Goal: Transaction & Acquisition: Purchase product/service

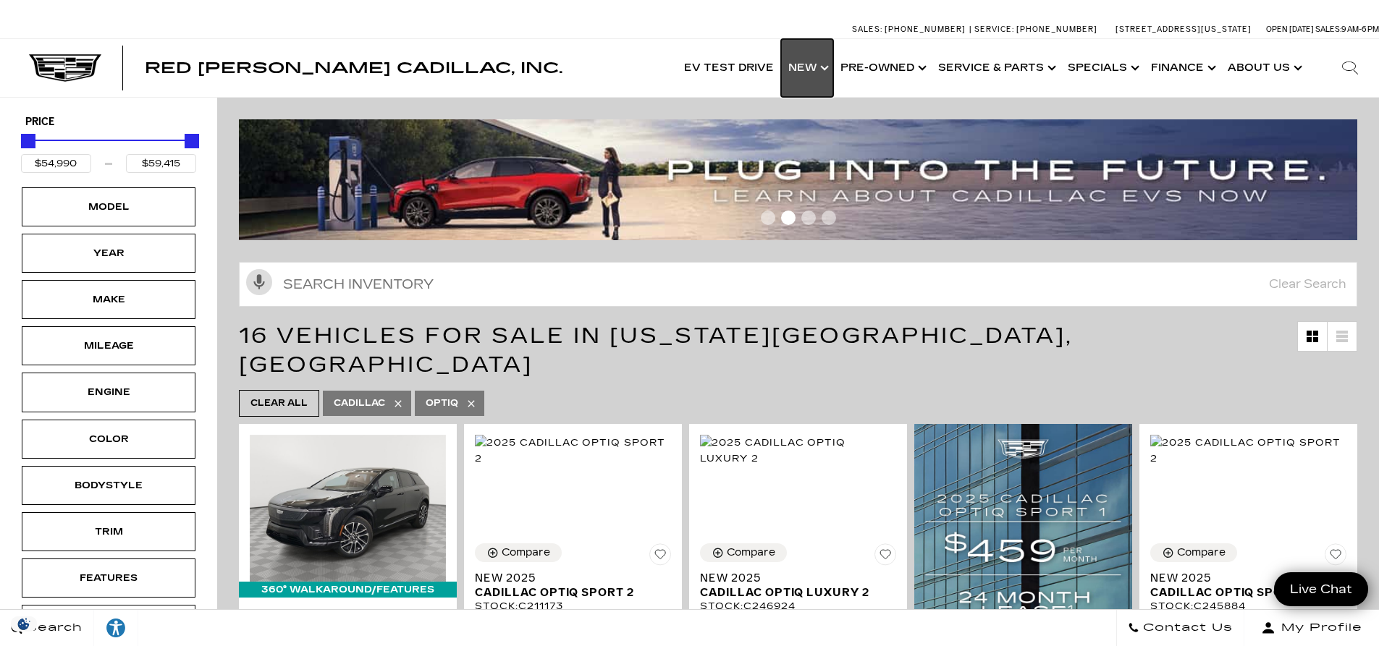
click at [822, 72] on link "Show New" at bounding box center [807, 68] width 52 height 58
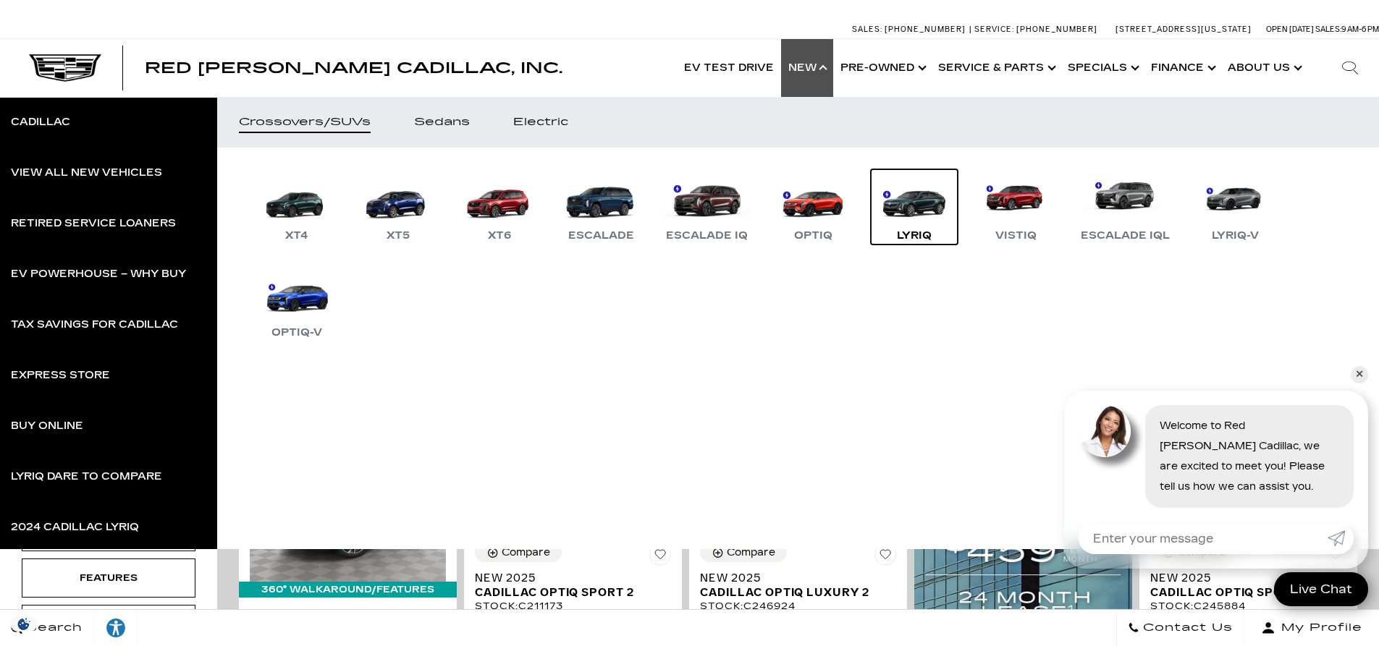
click at [924, 212] on link "LYRIQ" at bounding box center [914, 206] width 87 height 75
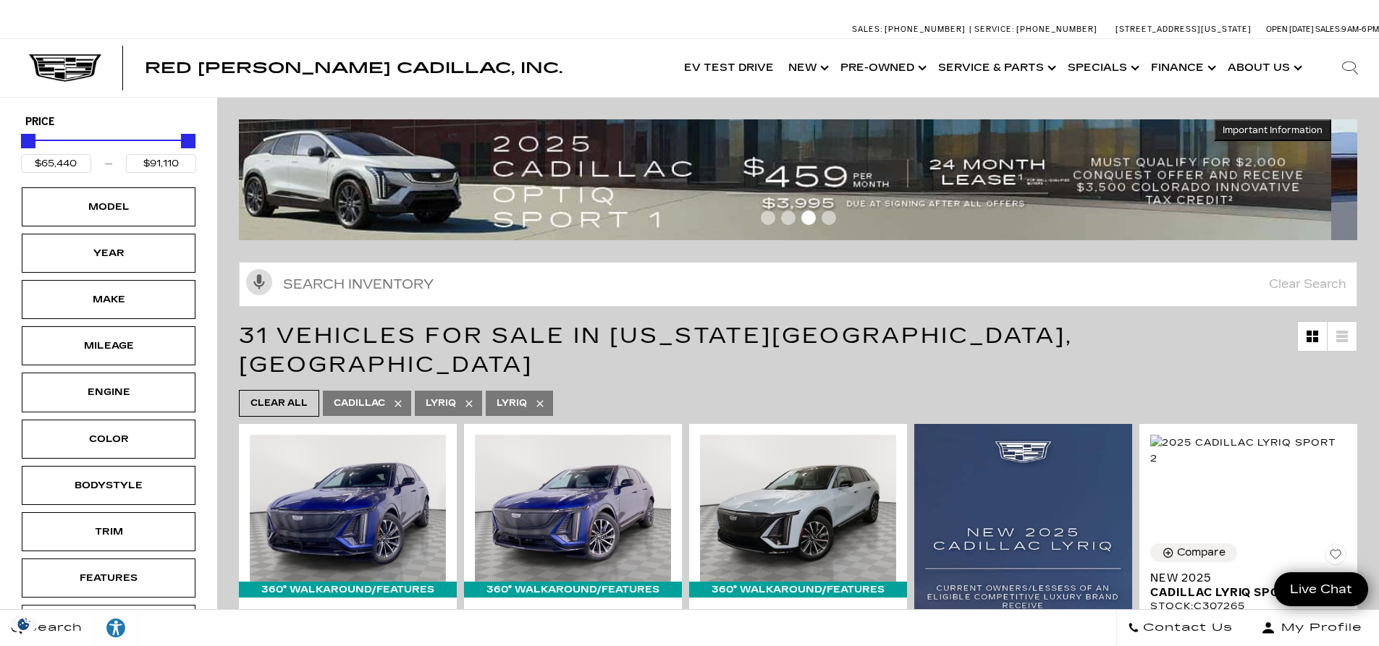
click at [537, 161] on img at bounding box center [766, 179] width 1129 height 121
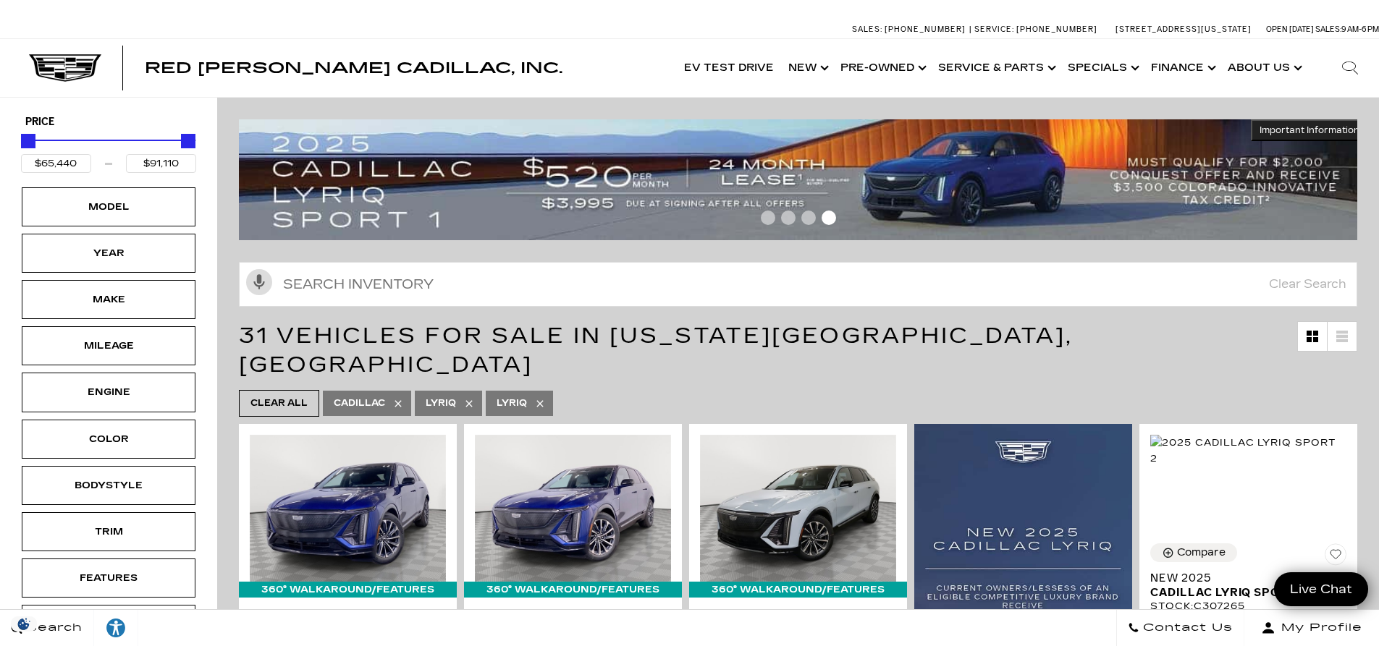
click at [1288, 124] on img at bounding box center [803, 179] width 1129 height 121
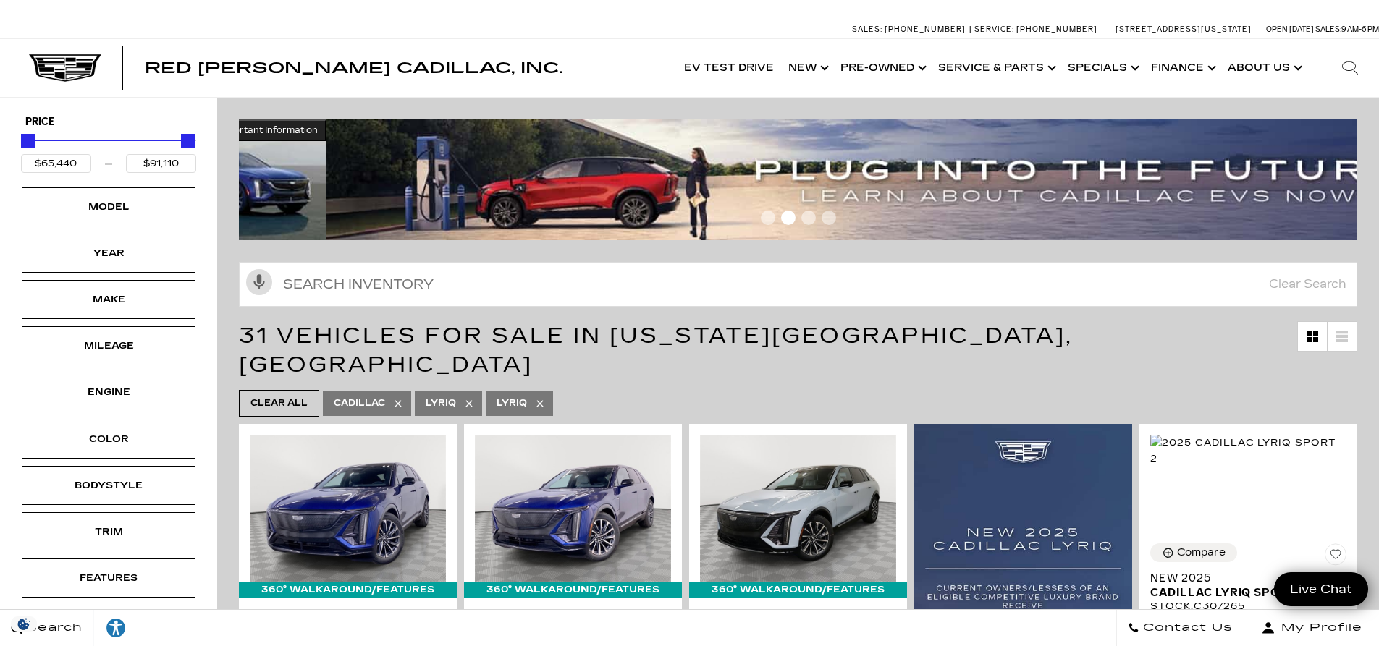
click at [1138, 156] on img at bounding box center [890, 179] width 1129 height 121
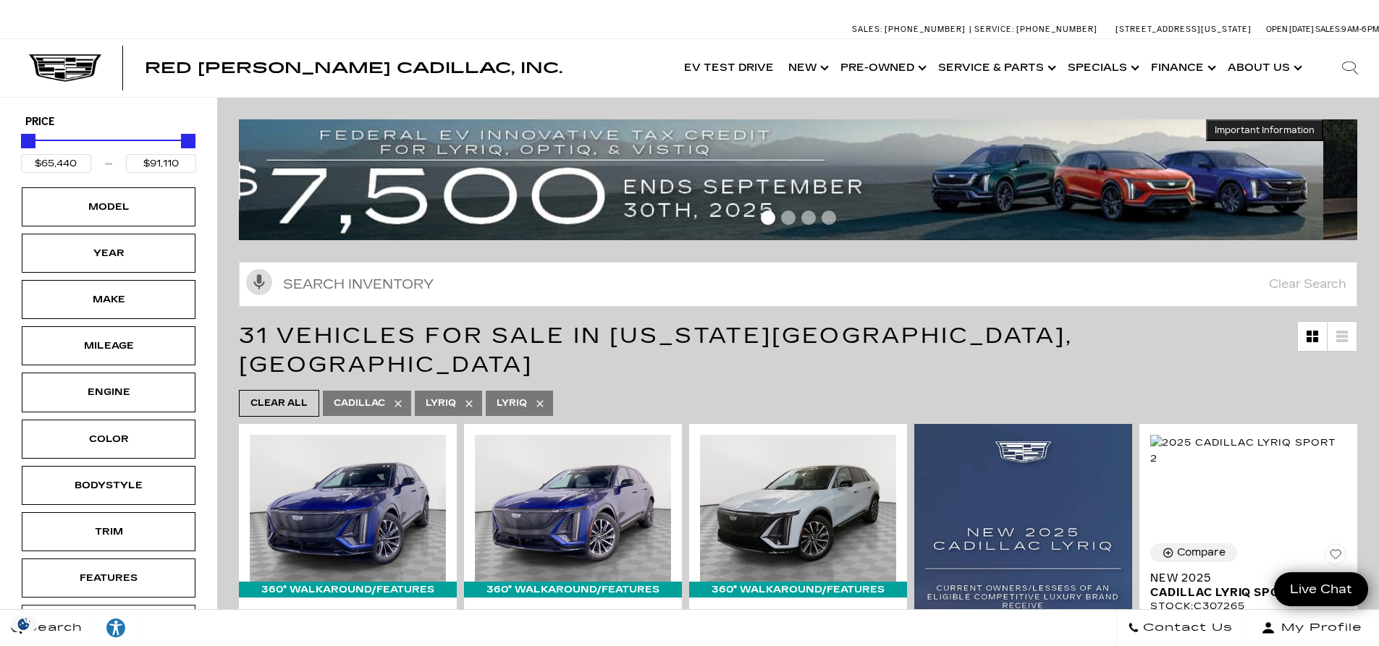
click at [707, 153] on img at bounding box center [758, 179] width 1129 height 121
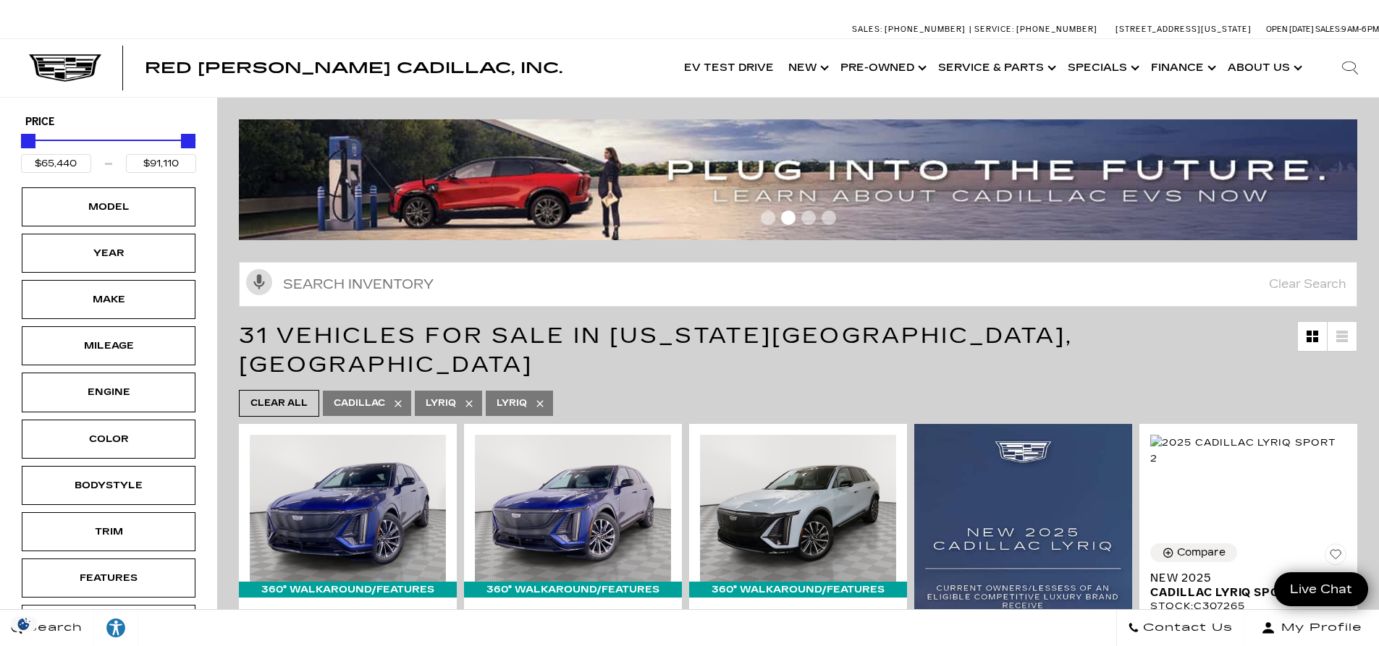
click at [1220, 167] on img at bounding box center [803, 179] width 1129 height 121
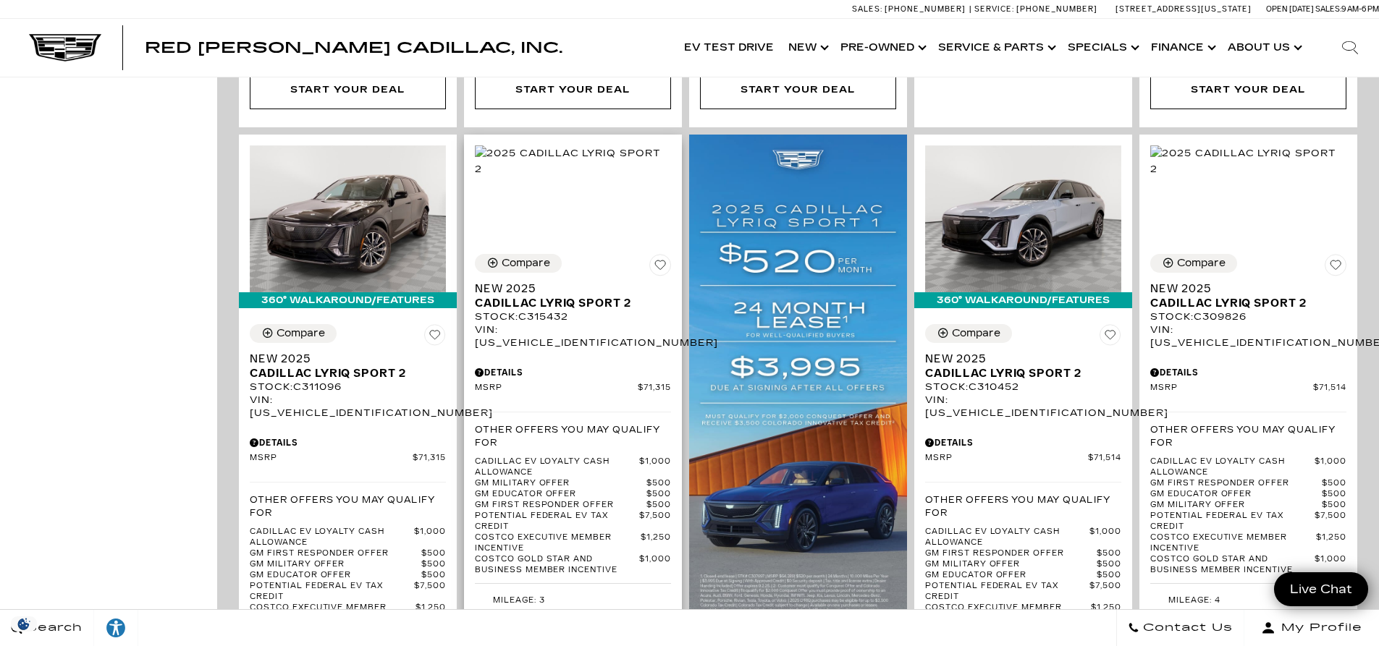
scroll to position [869, 0]
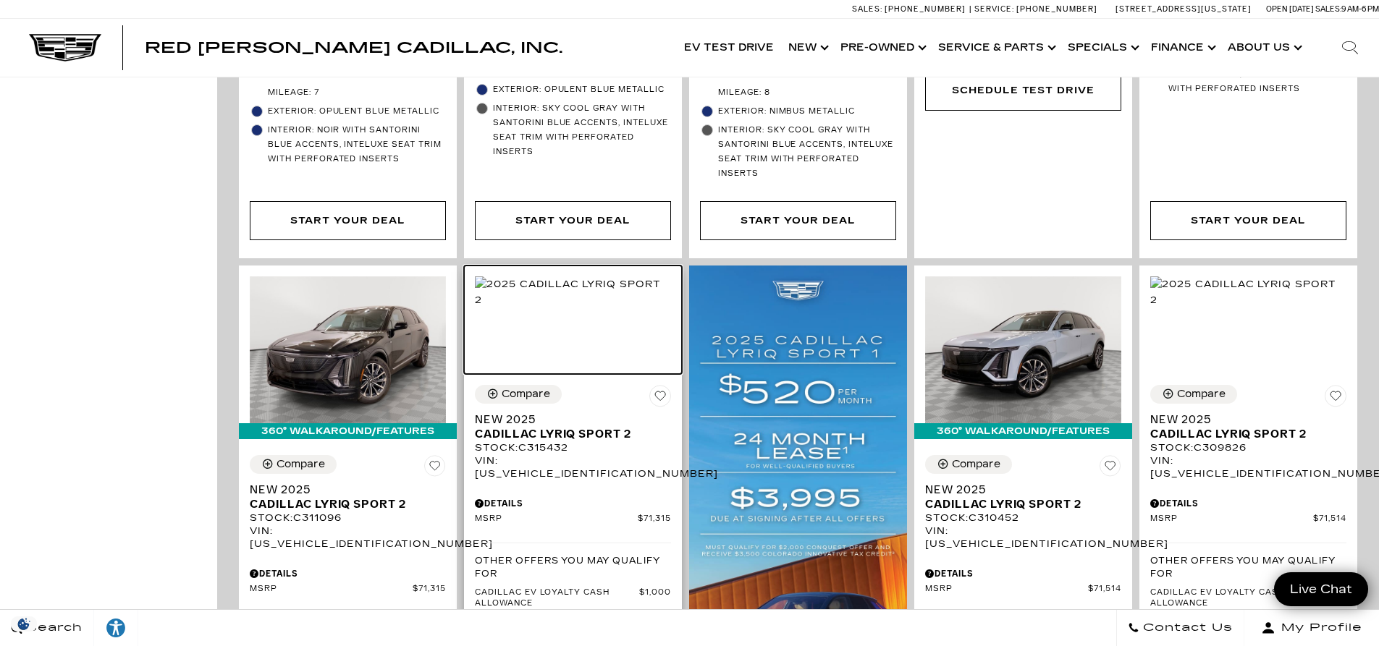
click at [575, 295] on img at bounding box center [573, 293] width 196 height 32
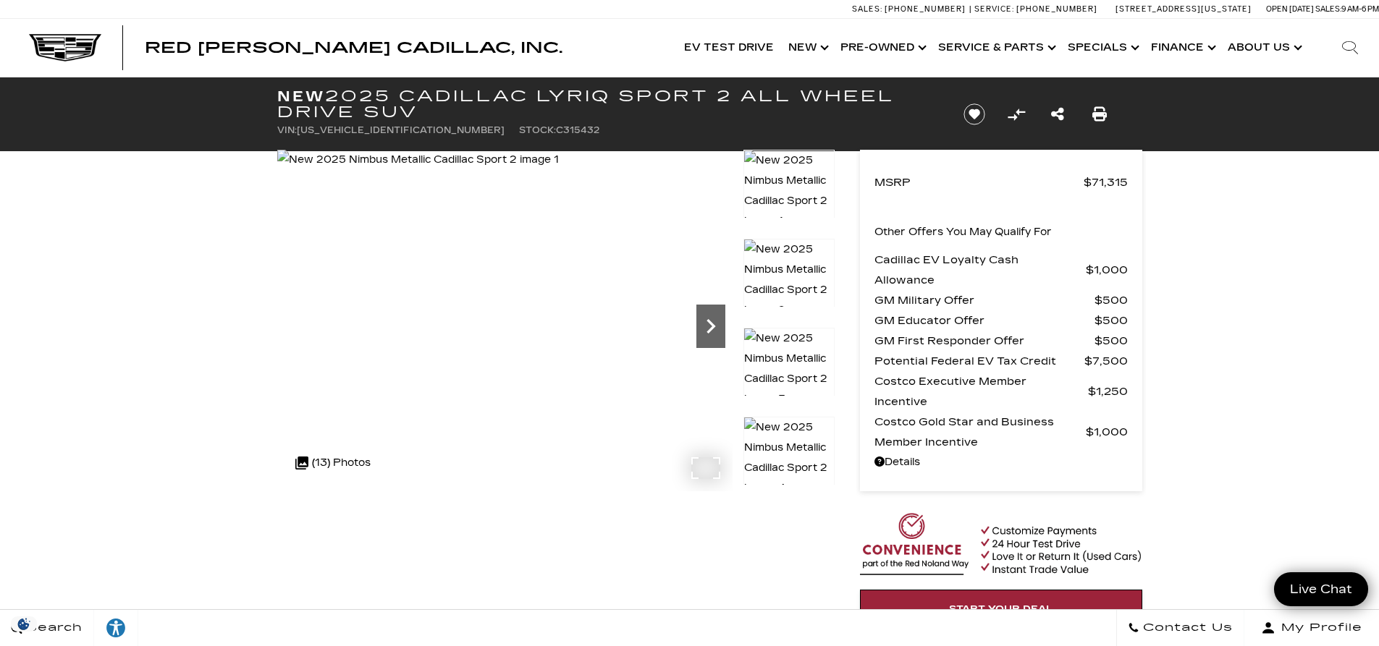
click at [712, 326] on icon "Next" at bounding box center [710, 326] width 9 height 14
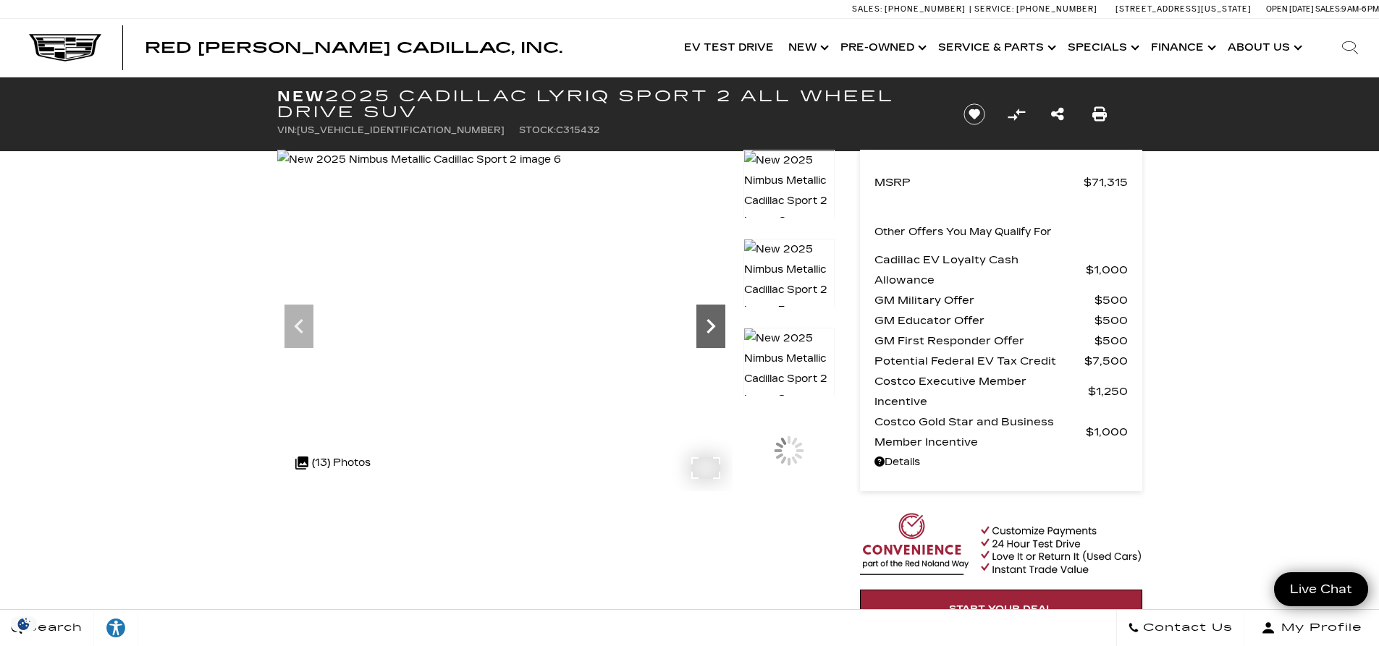
click at [712, 326] on icon "Next" at bounding box center [710, 326] width 9 height 14
click at [712, 328] on icon "Next" at bounding box center [710, 326] width 9 height 14
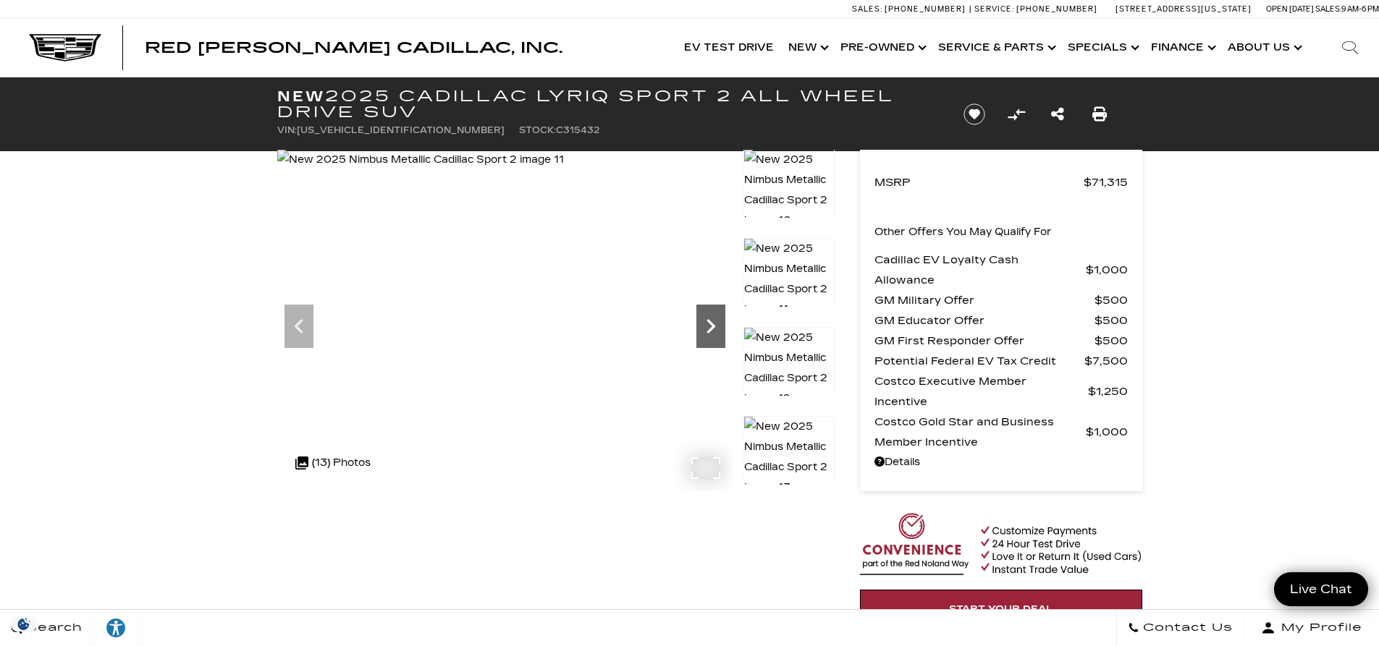
click at [712, 328] on icon "Next" at bounding box center [710, 326] width 9 height 14
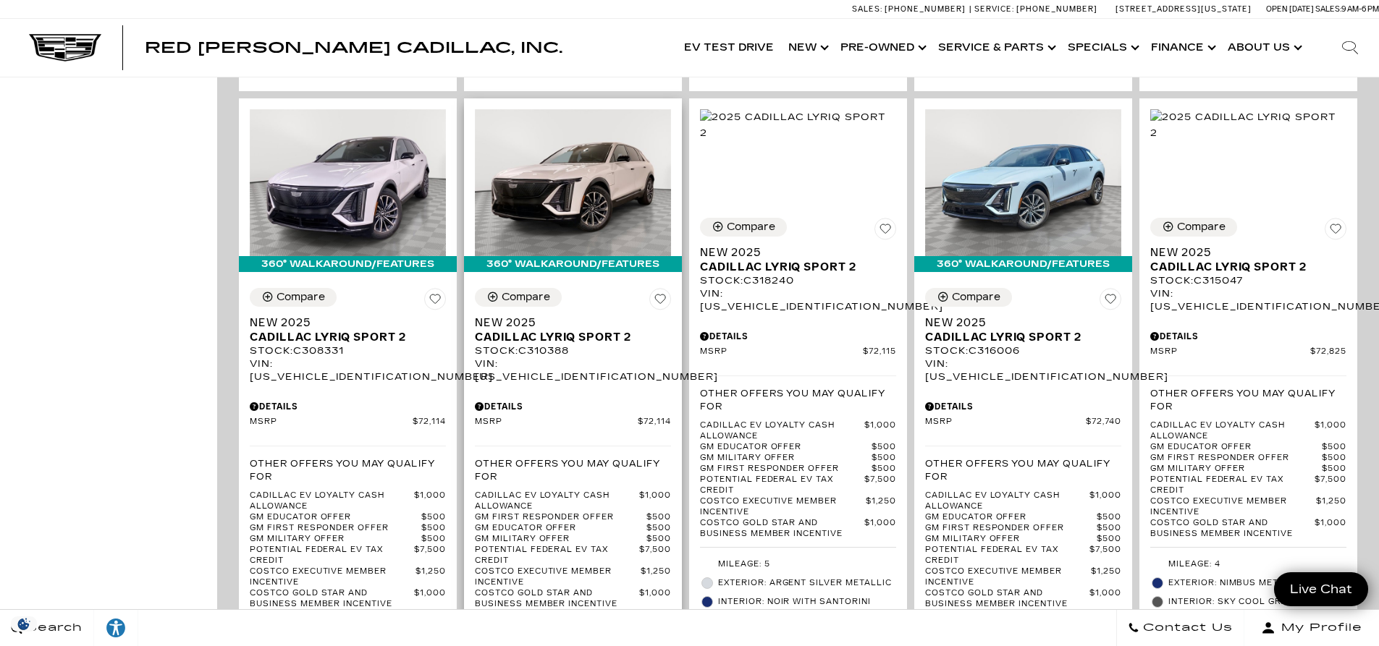
scroll to position [2461, 0]
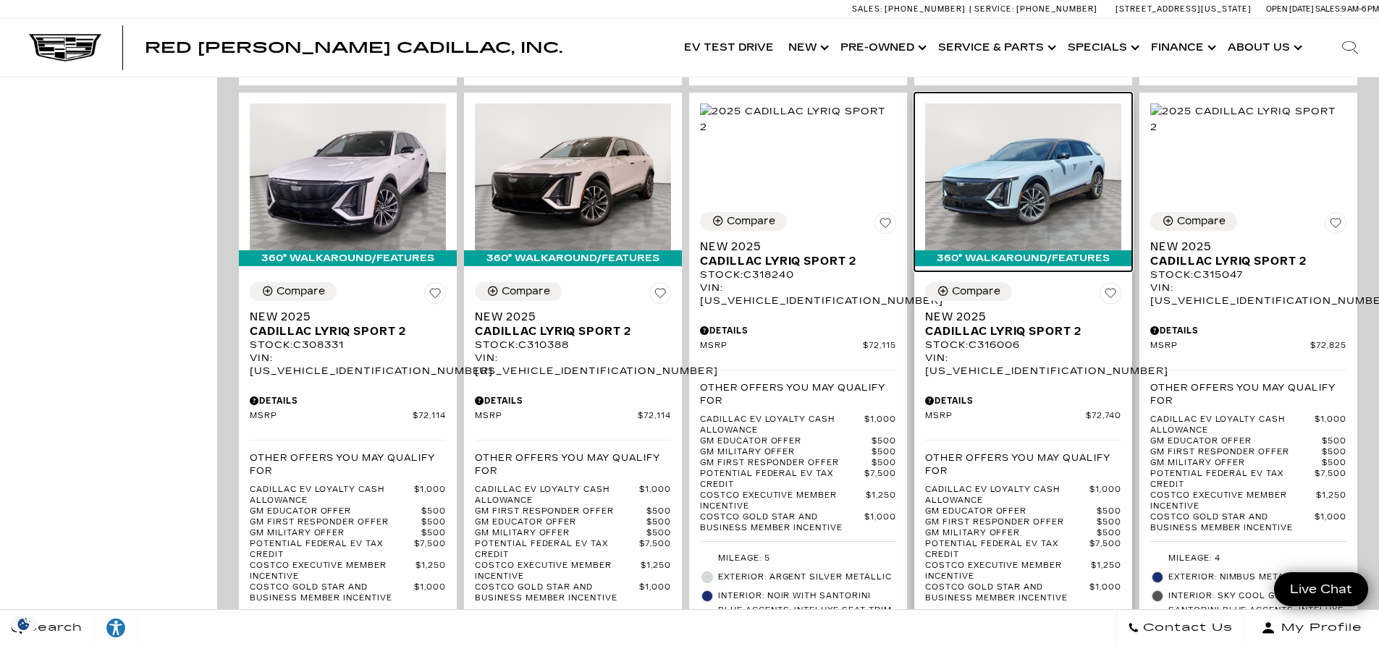
click at [1002, 112] on img at bounding box center [1023, 177] width 196 height 147
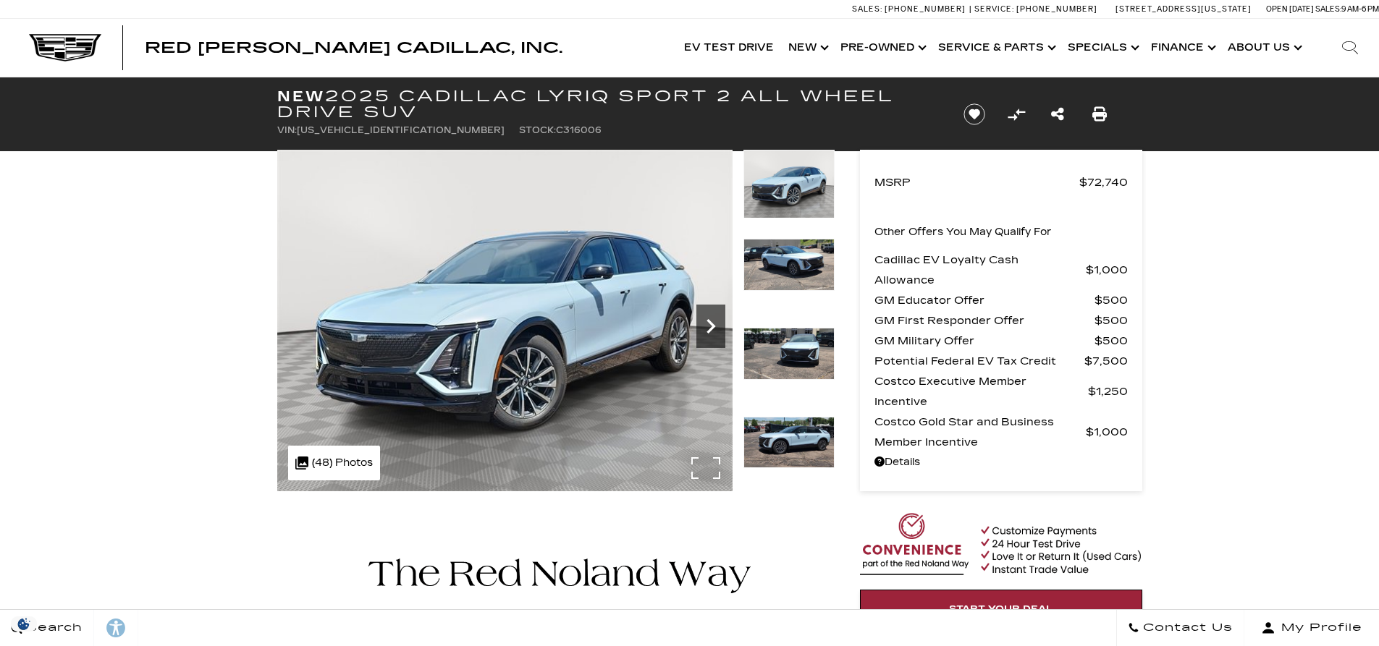
click at [703, 335] on icon "Next" at bounding box center [710, 326] width 29 height 29
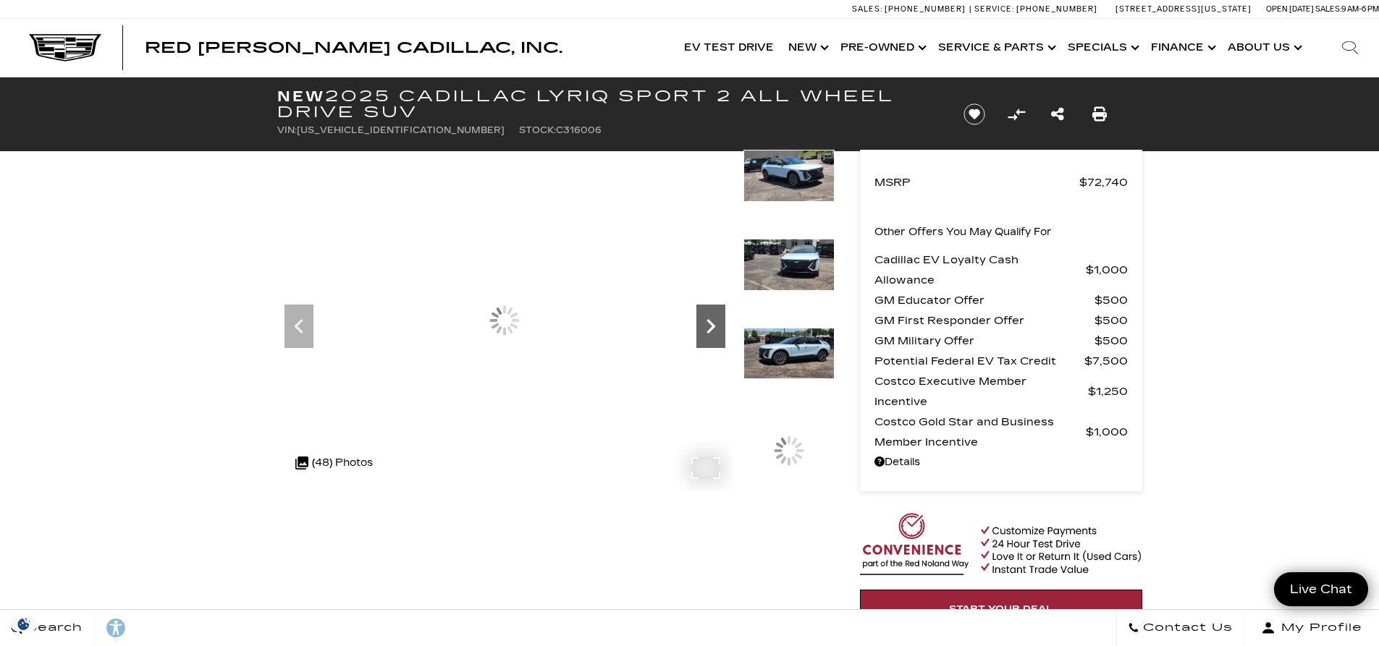
click at [704, 334] on icon "Next" at bounding box center [710, 326] width 29 height 29
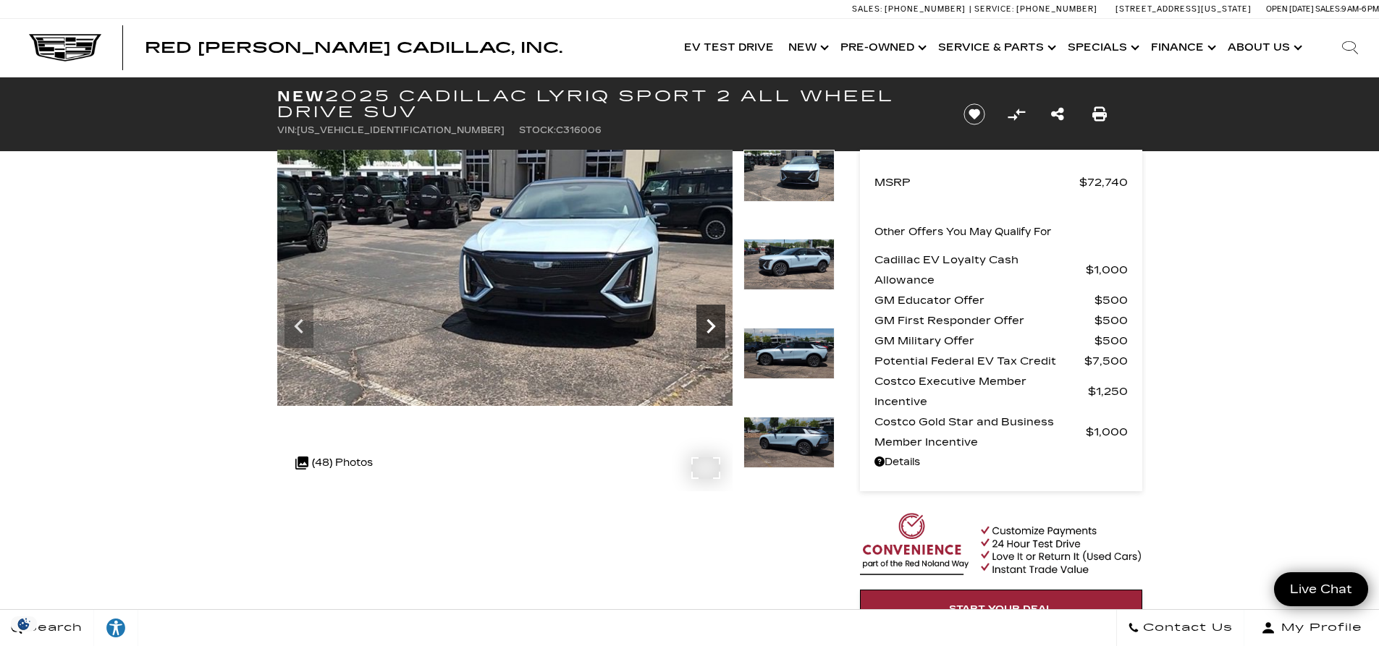
click at [704, 334] on icon "Next" at bounding box center [710, 326] width 29 height 29
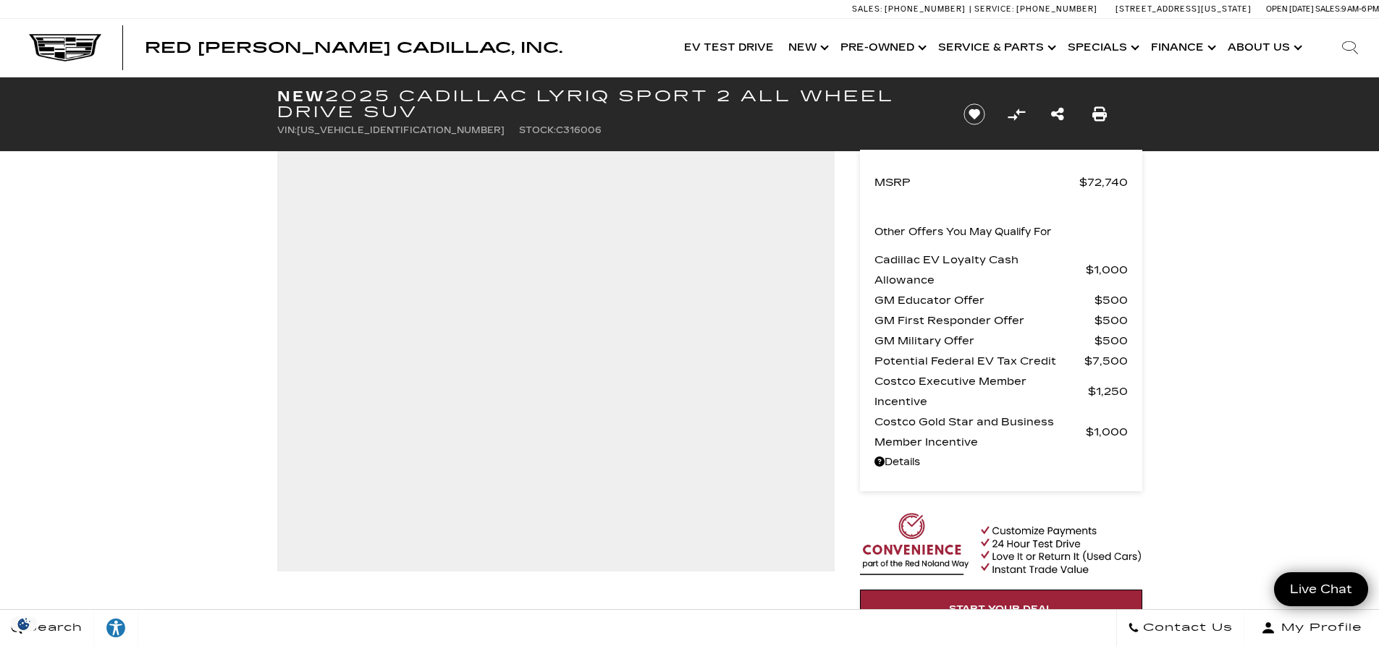
click at [891, 457] on link "Details New 2025 Cadillac LYRIQ Sport 2 All Wheel Drive SUV" at bounding box center [1000, 462] width 253 height 20
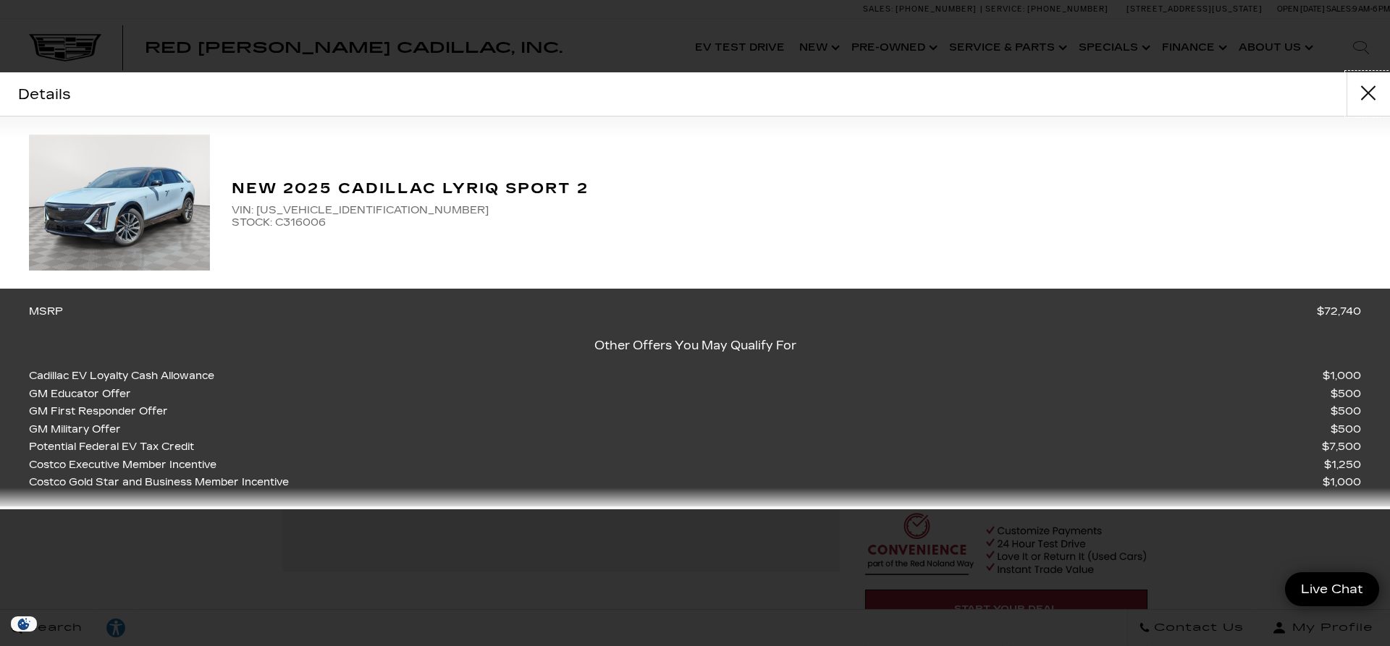
click at [1370, 98] on button "close" at bounding box center [1367, 93] width 43 height 43
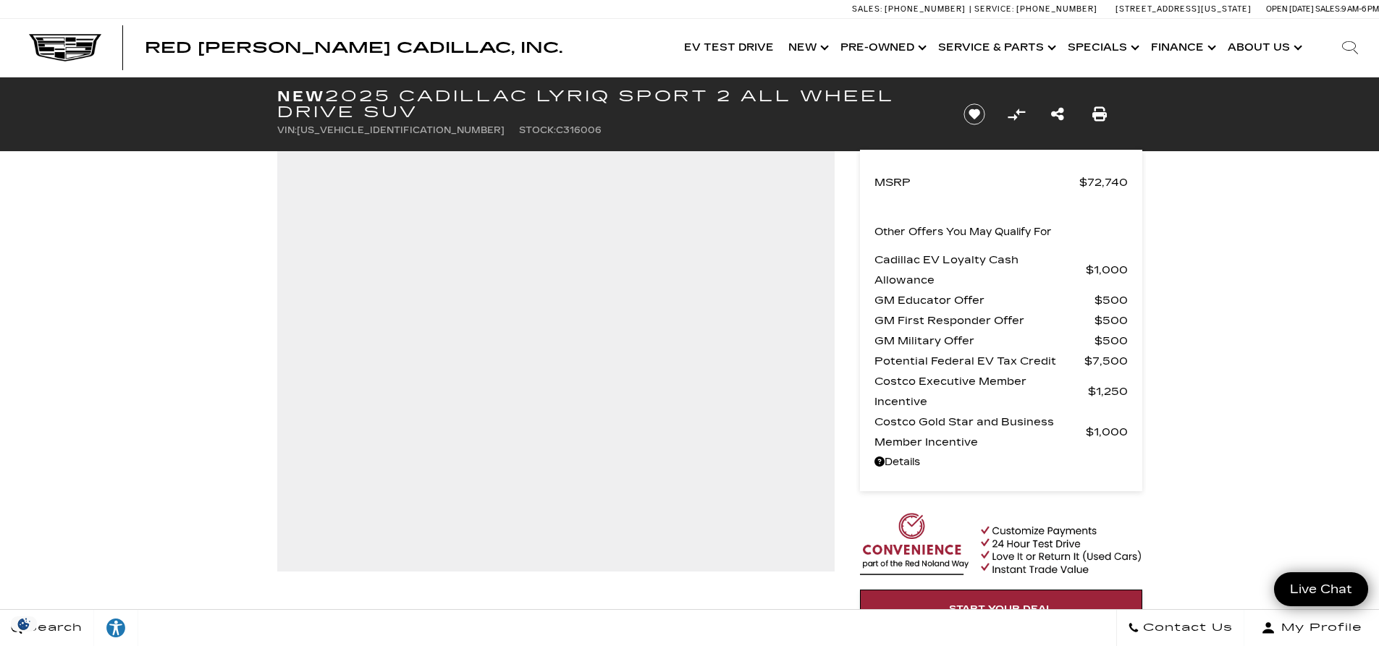
click at [861, 251] on div "MSRP $72,740 Other Offers You May Qualify For Cadillac EV Loyalty Cash Allowanc…" at bounding box center [1001, 321] width 282 height 342
